Goal: Communication & Community: Answer question/provide support

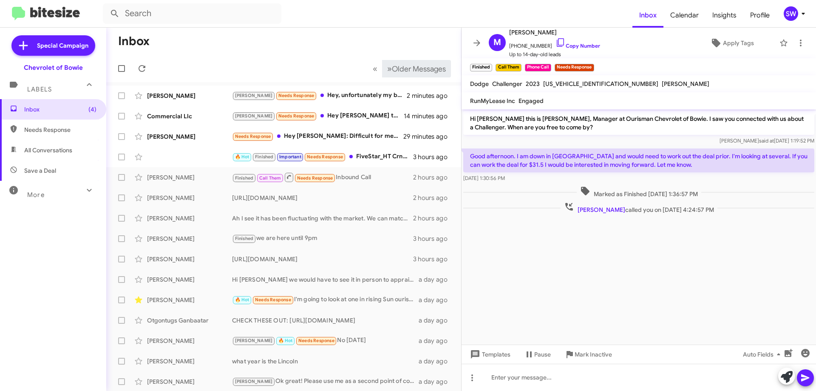
drag, startPoint x: 344, startPoint y: 93, endPoint x: 405, endPoint y: 77, distance: 62.8
click at [345, 91] on div "[PERSON_NAME] Needs Response Hey, unfortunately my budget is $34500 max." at bounding box center [319, 96] width 175 height 10
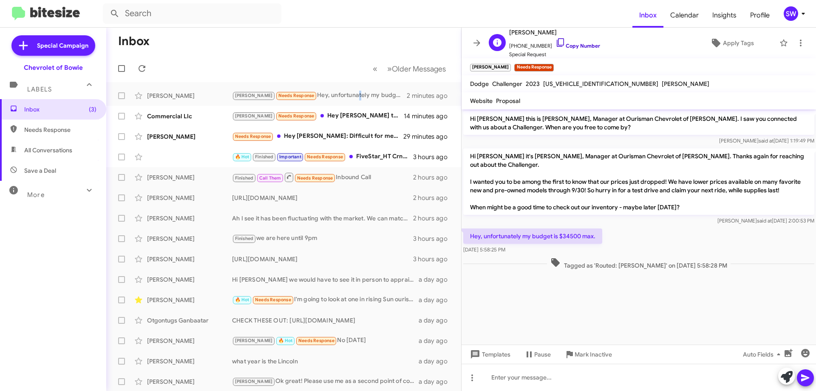
click at [557, 42] on icon at bounding box center [560, 42] width 7 height 9
click at [551, 236] on p "Hey, unfortunately my budget is $34500 max." at bounding box center [532, 235] width 139 height 15
copy p "Hey, unfortunately my budget is $34500 max."
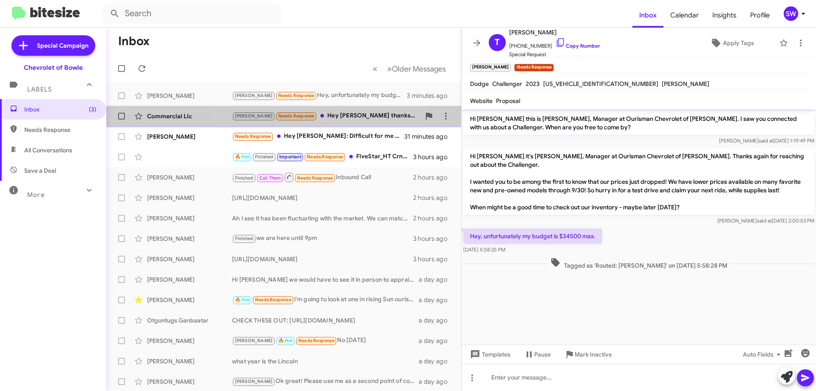
drag, startPoint x: 298, startPoint y: 107, endPoint x: 335, endPoint y: 117, distance: 38.2
click at [299, 108] on span "Commercial Llc [PERSON_NAME] Needs Response Hey [PERSON_NAME] thanks for the he…" at bounding box center [283, 116] width 355 height 20
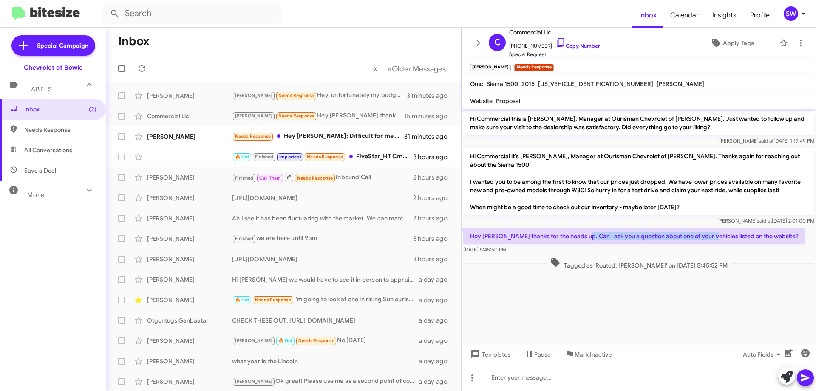
drag, startPoint x: 630, startPoint y: 231, endPoint x: 714, endPoint y: 236, distance: 84.7
click at [714, 236] on p "Hey [PERSON_NAME] thanks for the heads up. Can I ask you a question about one o…" at bounding box center [634, 235] width 342 height 15
click at [758, 238] on p "Hey [PERSON_NAME] thanks for the heads up. Can I ask you a question about one o…" at bounding box center [634, 235] width 342 height 15
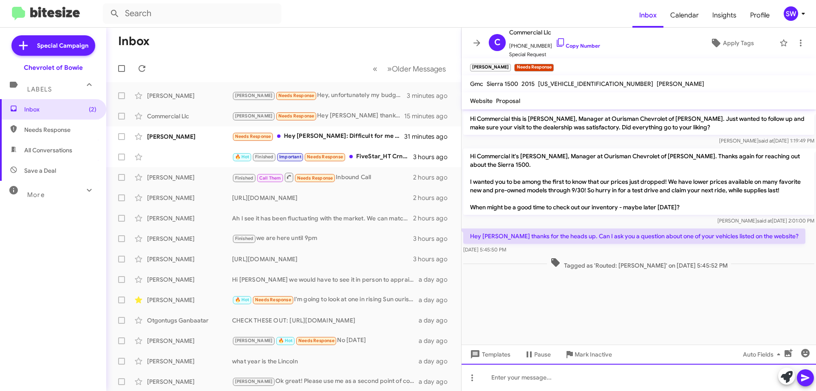
click at [543, 381] on div at bounding box center [639, 377] width 355 height 27
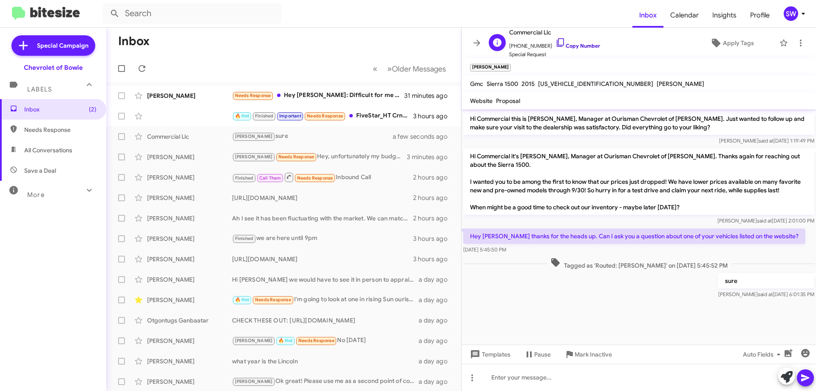
drag, startPoint x: 550, startPoint y: 41, endPoint x: 594, endPoint y: 51, distance: 45.3
click at [557, 42] on icon at bounding box center [560, 42] width 7 height 9
drag, startPoint x: 296, startPoint y: 99, endPoint x: 322, endPoint y: 87, distance: 29.1
click at [304, 92] on div "Needs Response Hey [PERSON_NAME]: Difficult for me to pop in as I live in [GEOG…" at bounding box center [326, 96] width 188 height 10
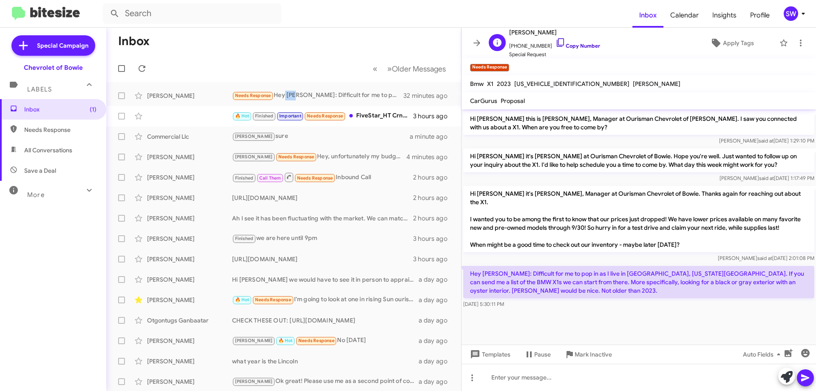
click at [556, 44] on icon at bounding box center [561, 42] width 10 height 10
